Goal: Navigation & Orientation: Find specific page/section

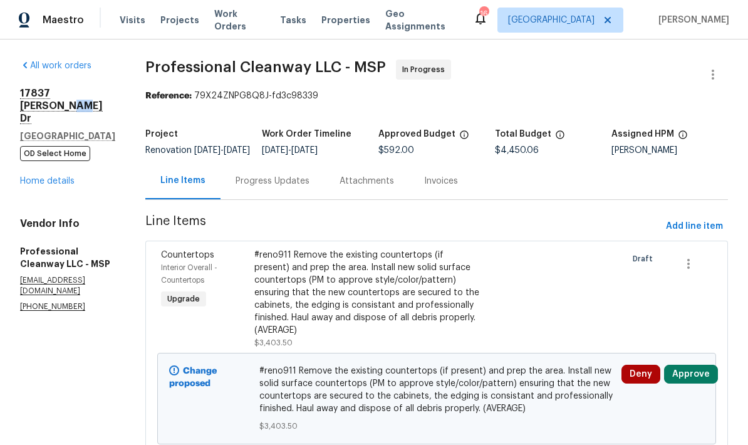
click at [23, 130] on h5 "Eden Prairie, MN 55347" at bounding box center [67, 136] width 95 height 13
click at [31, 177] on link "Home details" at bounding box center [47, 181] width 55 height 9
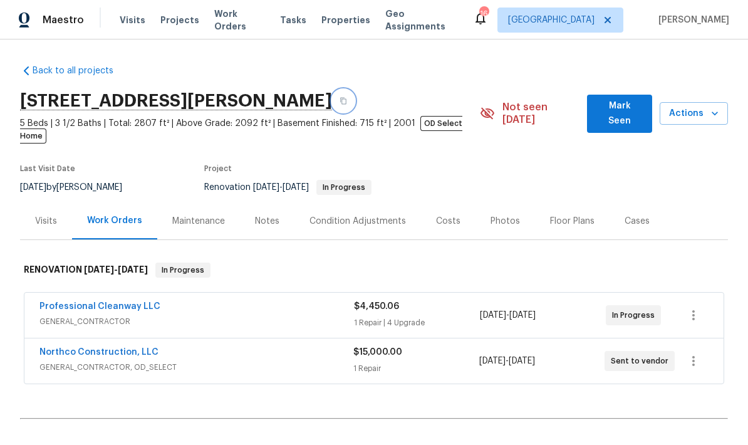
click at [347, 101] on icon "button" at bounding box center [344, 101] width 8 height 8
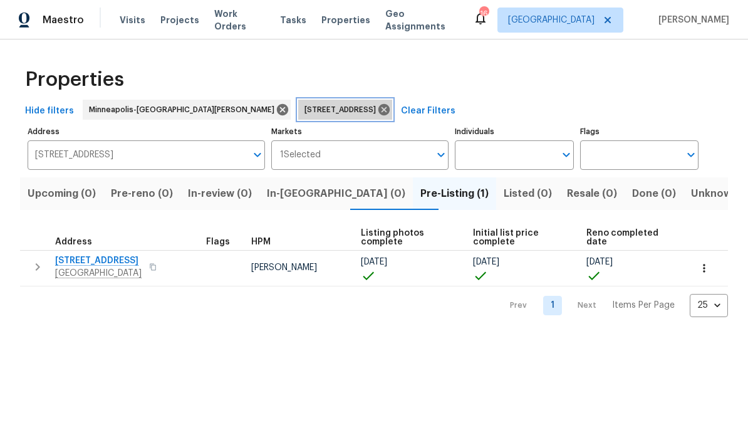
click at [378, 108] on icon at bounding box center [383, 109] width 11 height 11
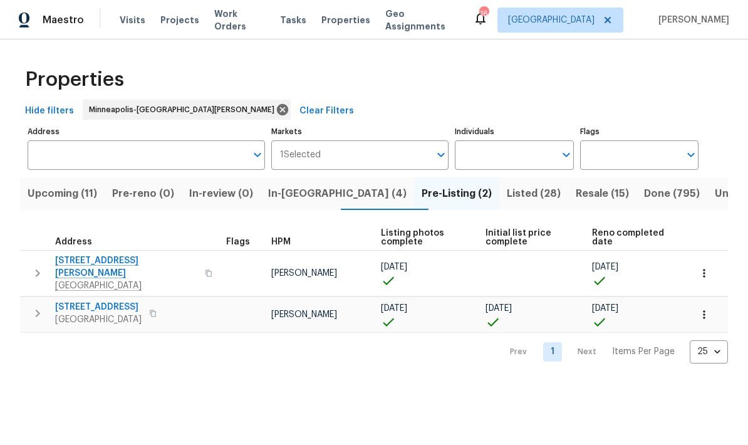
click at [292, 194] on span "In-reno (4)" at bounding box center [337, 194] width 138 height 18
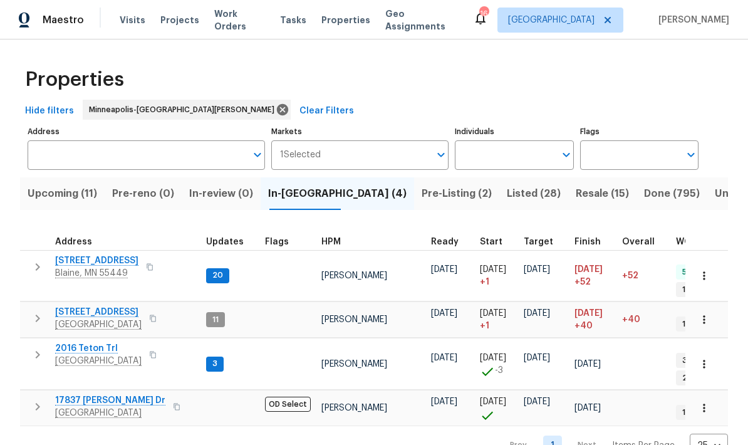
scroll to position [6, 0]
